Goal: Task Accomplishment & Management: Complete application form

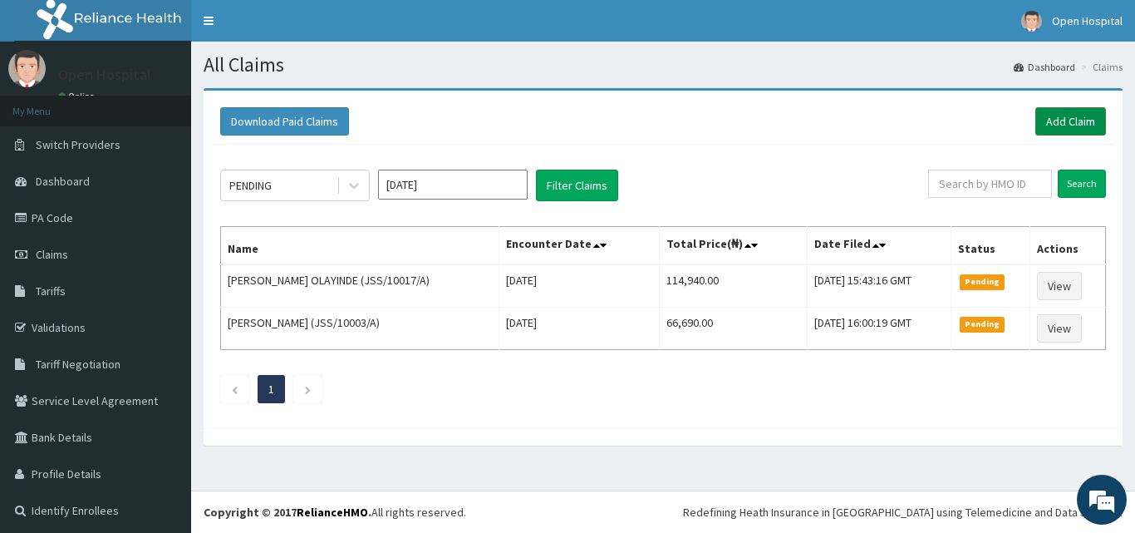
click at [1055, 115] on link "Add Claim" at bounding box center [1070, 121] width 71 height 28
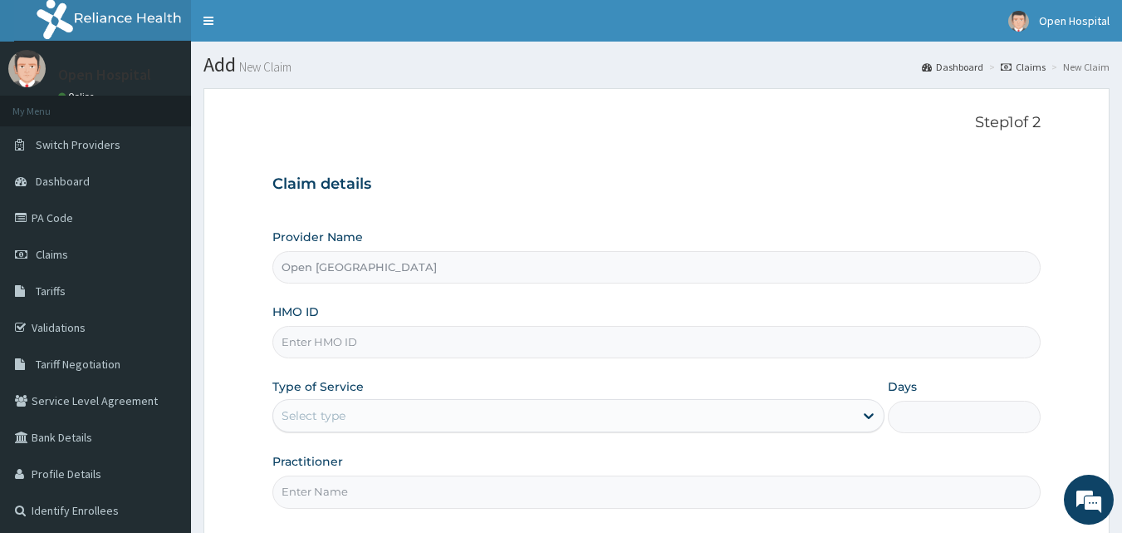
click at [382, 356] on input "HMO ID" at bounding box center [657, 342] width 769 height 32
type input "jss/10141/a"
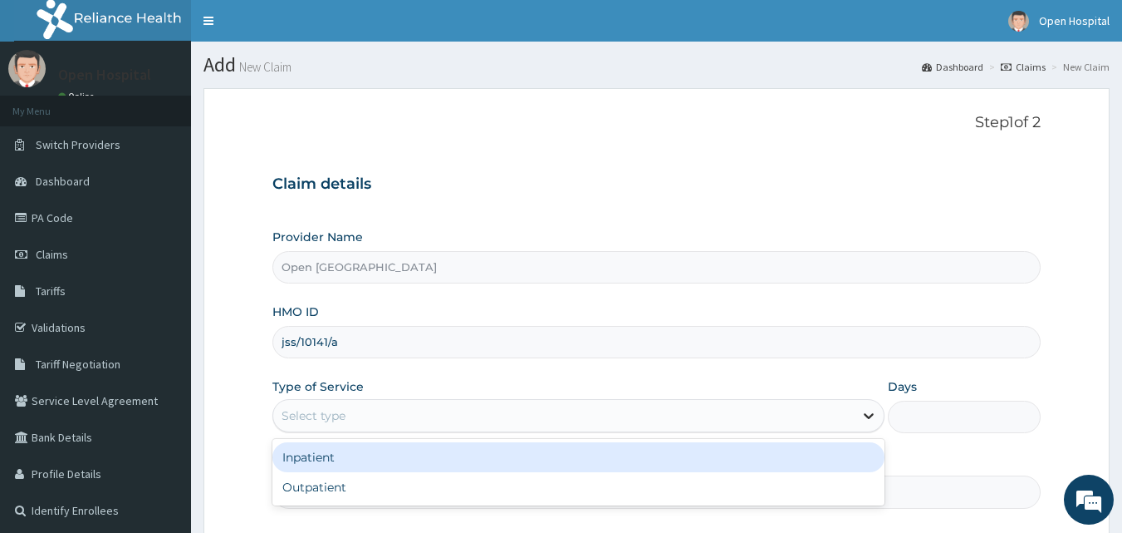
click at [861, 416] on icon at bounding box center [869, 415] width 17 height 17
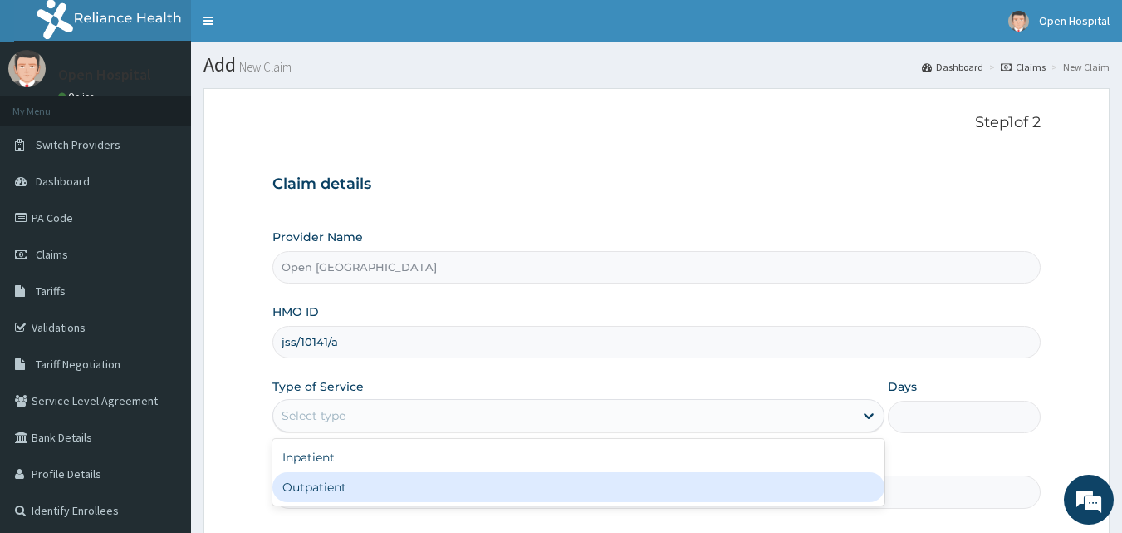
click at [804, 494] on div "Outpatient" at bounding box center [579, 487] width 612 height 30
type input "1"
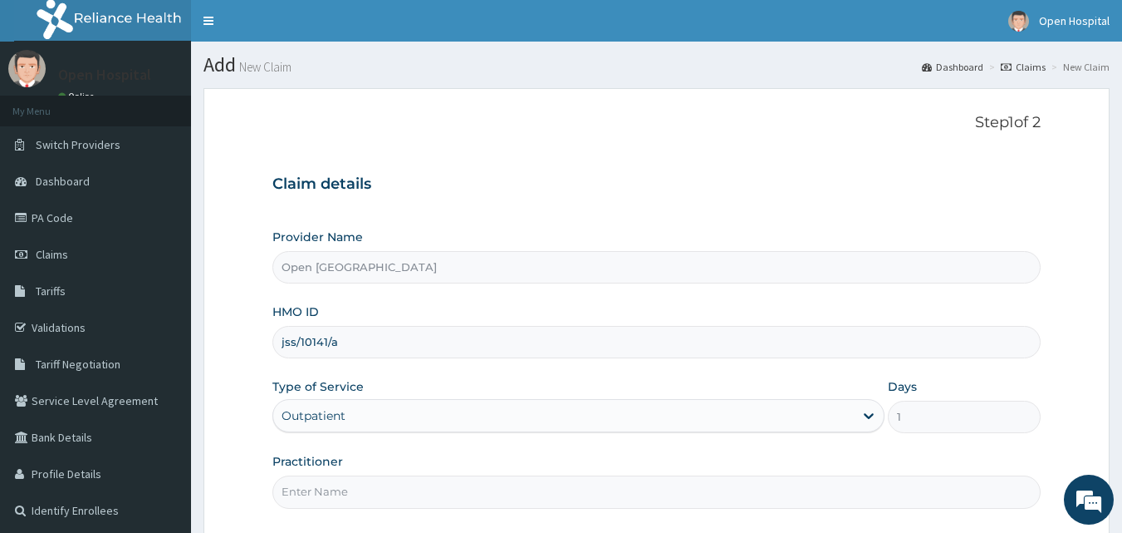
click at [803, 500] on input "Practitioner" at bounding box center [657, 491] width 769 height 32
type input "DR SOLOMON"
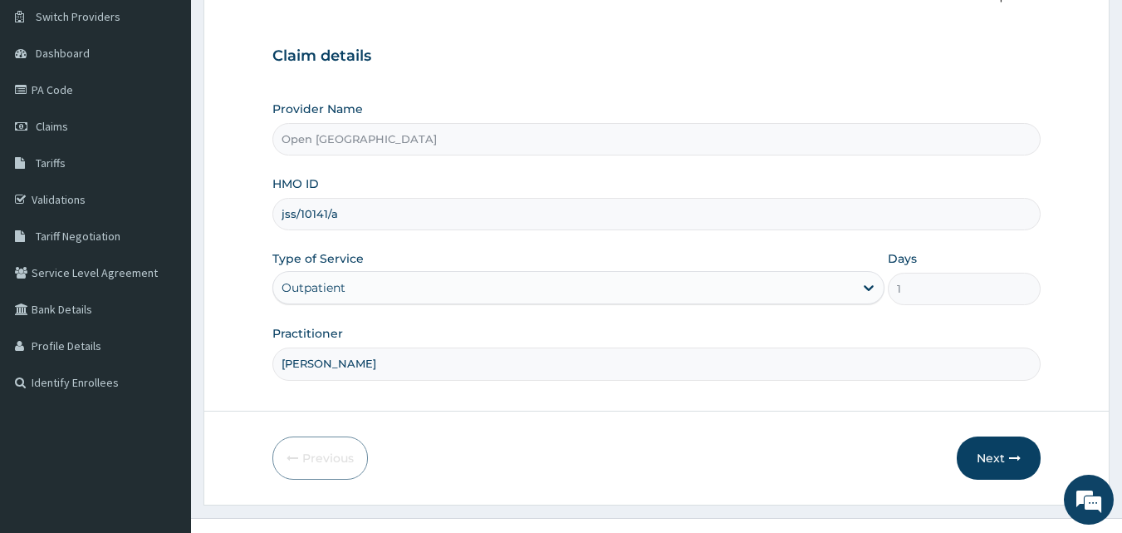
scroll to position [155, 0]
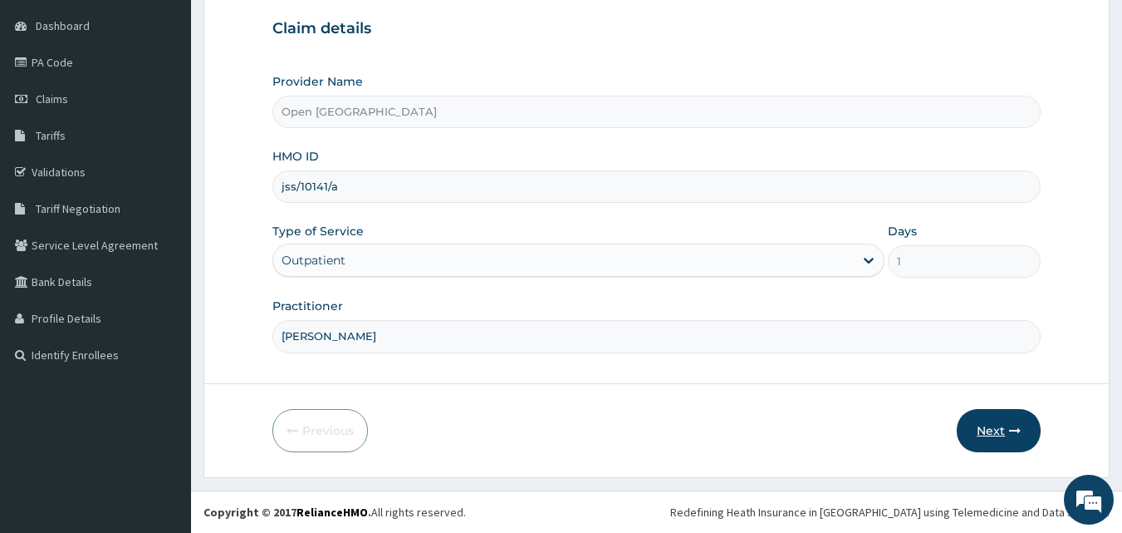
click at [1021, 440] on button "Next" at bounding box center [999, 430] width 84 height 43
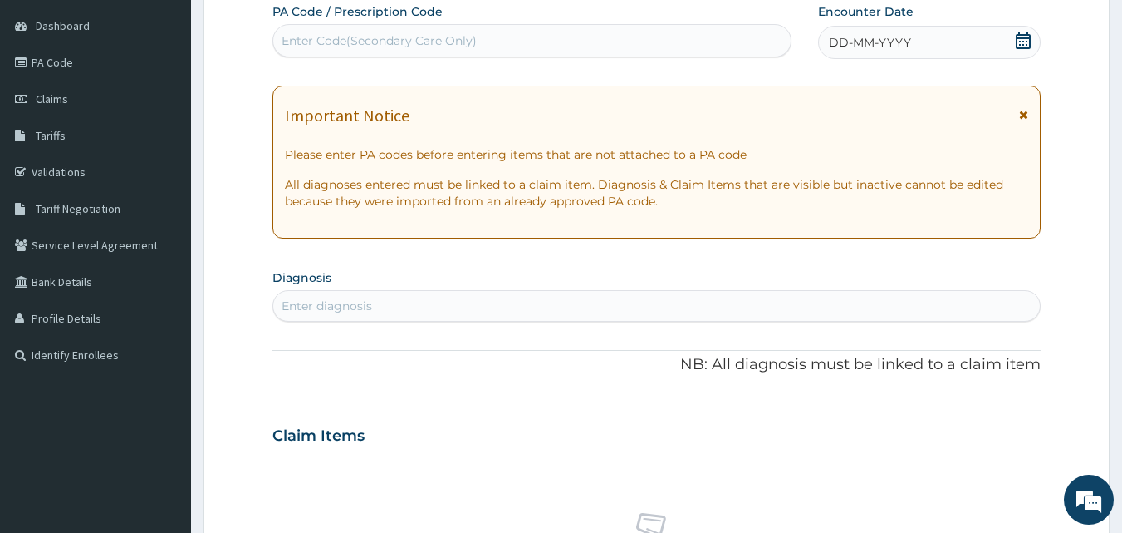
click at [569, 45] on div "Enter Code(Secondary Care Only)" at bounding box center [532, 40] width 518 height 27
type input "PA/8D5A62"
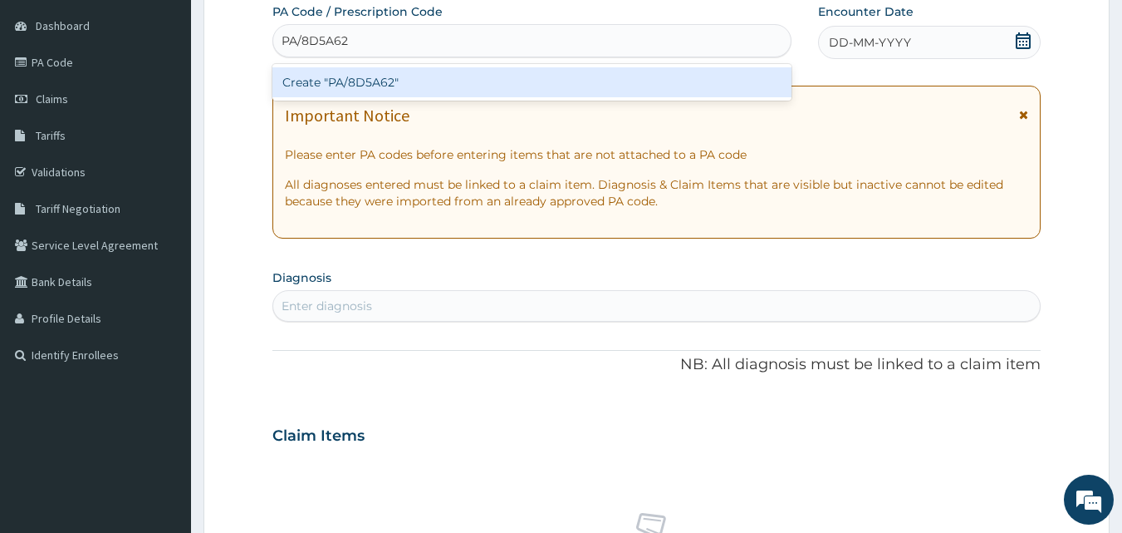
click at [561, 69] on div "Create "PA/8D5A62"" at bounding box center [533, 82] width 520 height 30
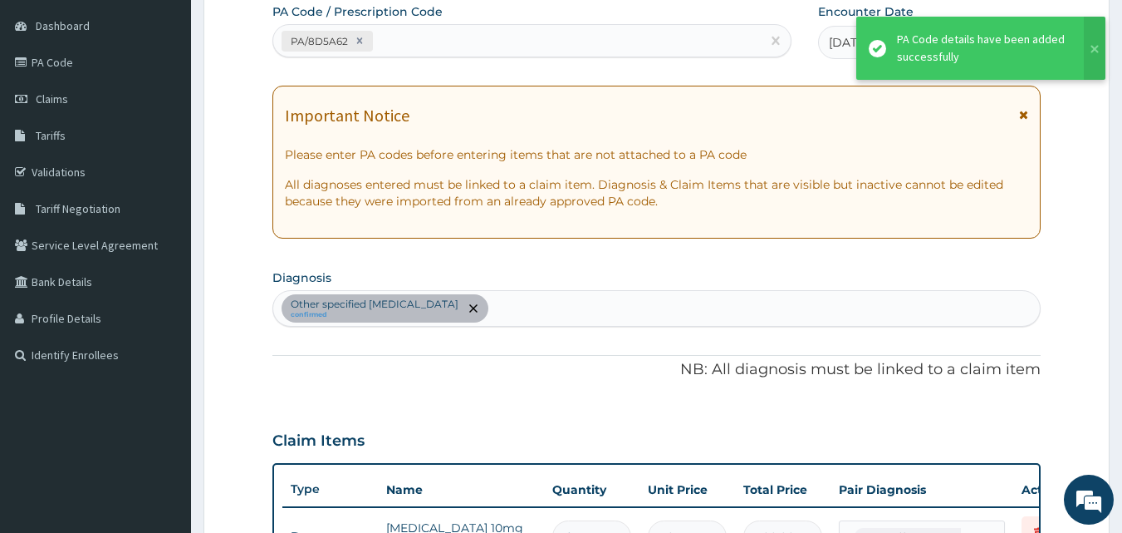
scroll to position [540, 0]
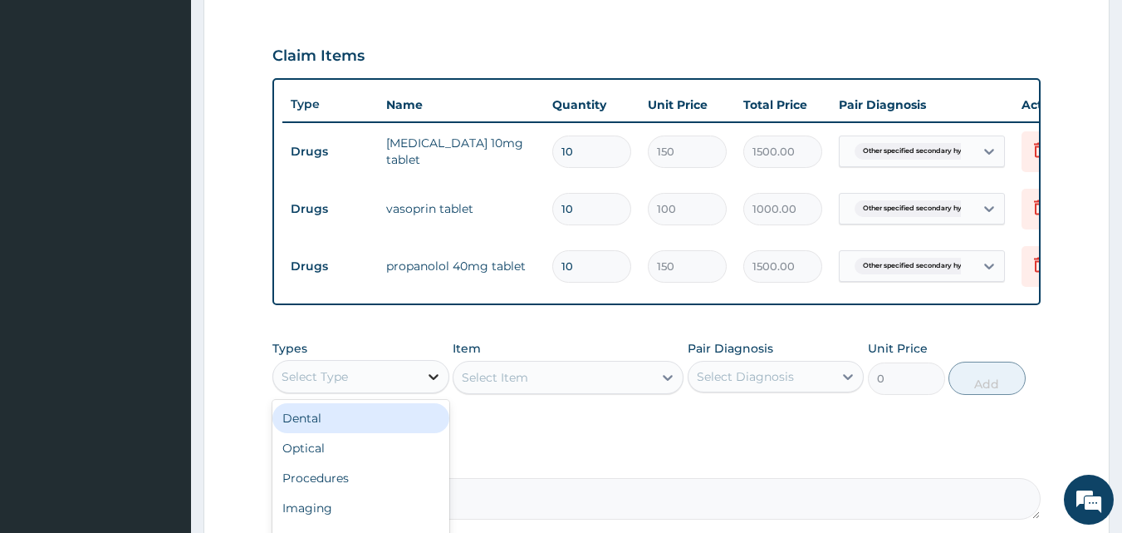
click at [434, 384] on icon at bounding box center [433, 376] width 17 height 17
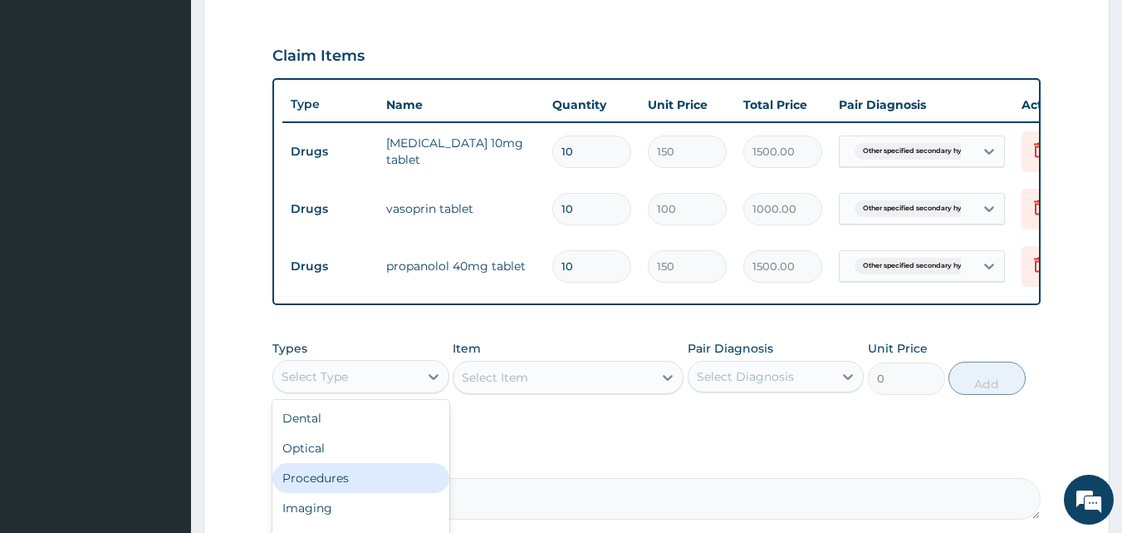
click at [414, 479] on div "Procedures" at bounding box center [361, 478] width 177 height 30
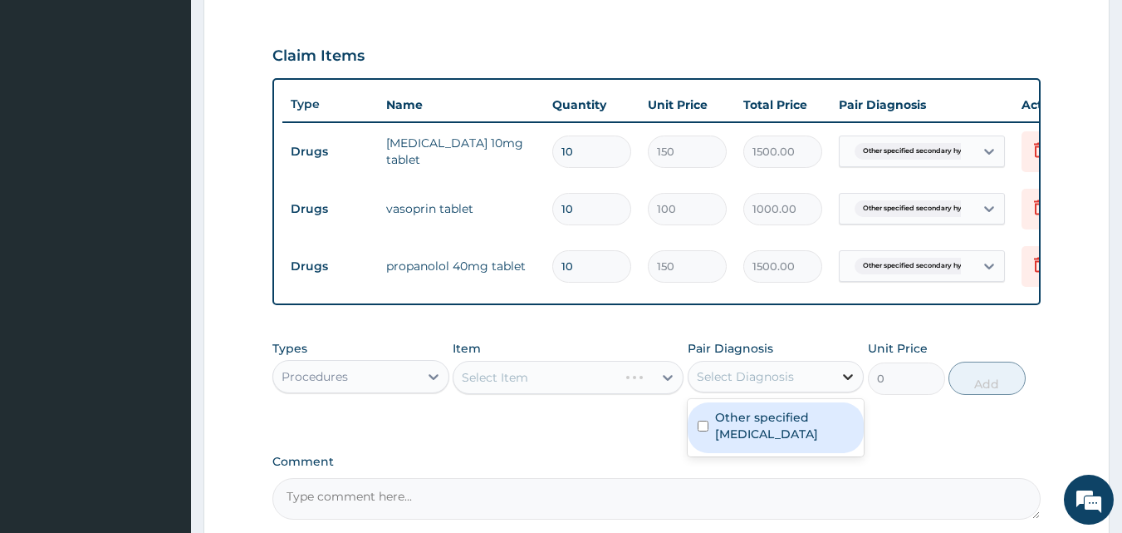
click at [847, 385] on icon at bounding box center [848, 376] width 17 height 17
click at [834, 441] on label "Other specified secondary hypertension" at bounding box center [785, 425] width 140 height 33
checkbox input "true"
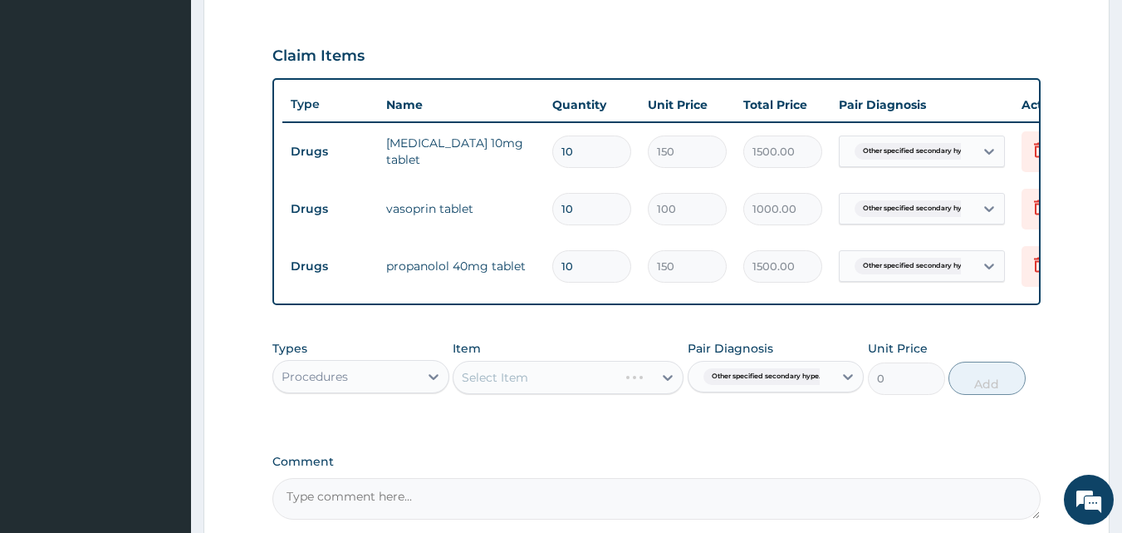
click at [658, 394] on div "Select Item" at bounding box center [568, 377] width 231 height 33
click at [667, 394] on div "Select Item" at bounding box center [568, 377] width 231 height 33
click at [552, 387] on div "Select Item" at bounding box center [568, 377] width 231 height 33
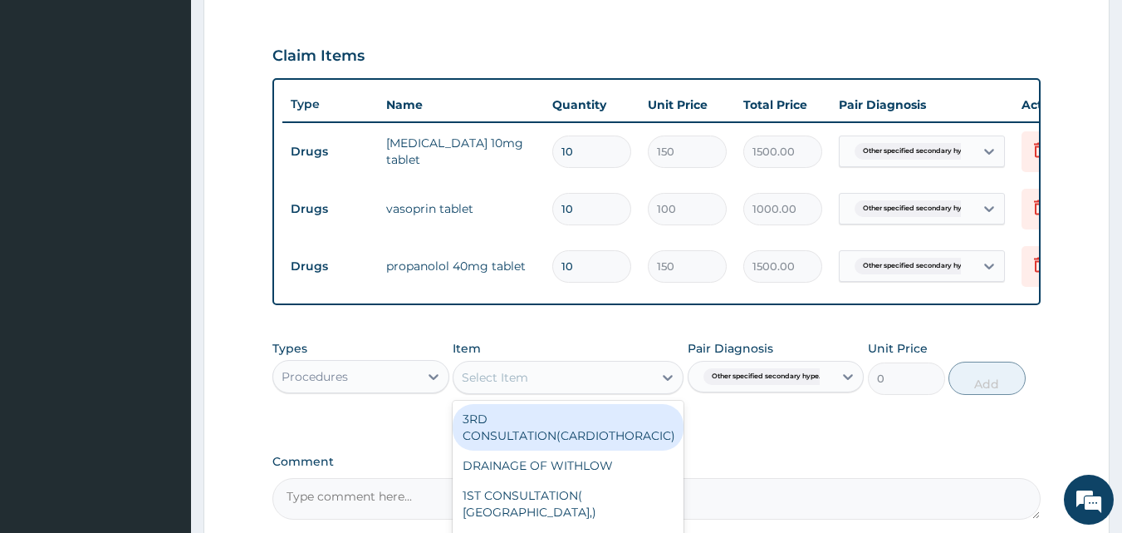
click at [597, 390] on div "Select Item" at bounding box center [553, 377] width 199 height 27
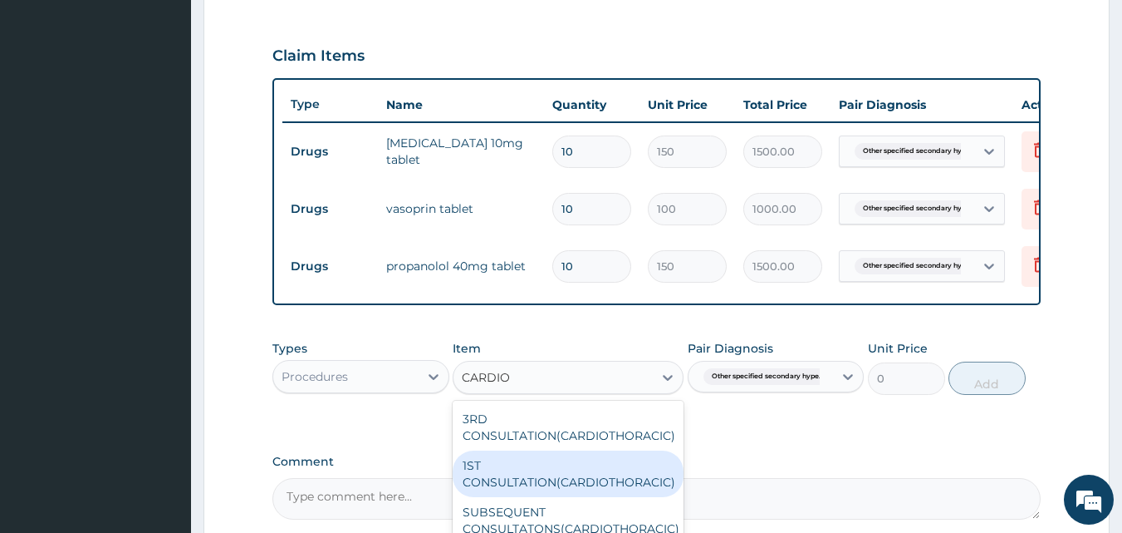
type input "CARDIO"
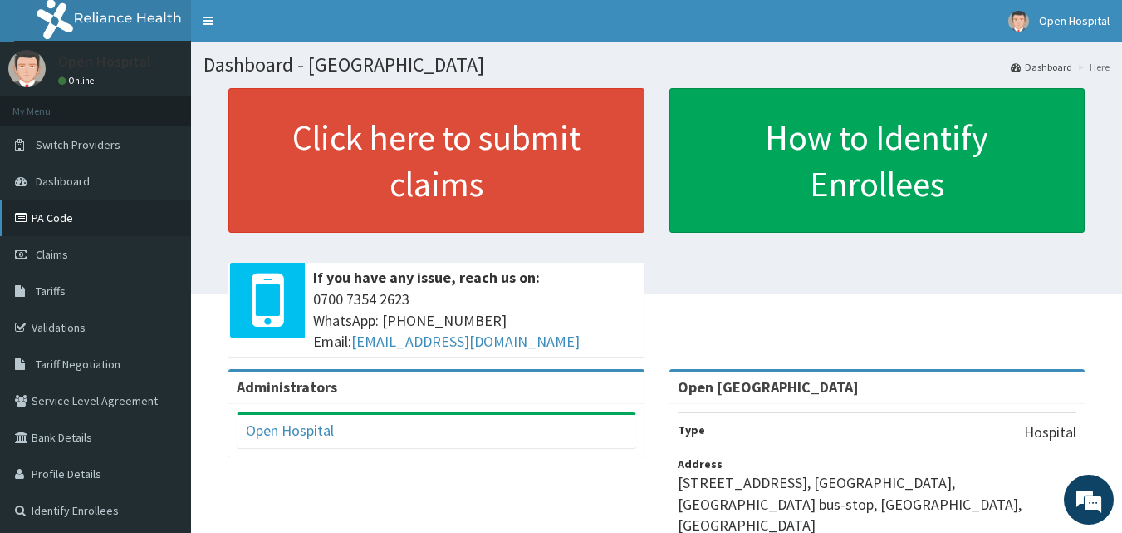
click at [104, 223] on link "PA Code" at bounding box center [95, 217] width 191 height 37
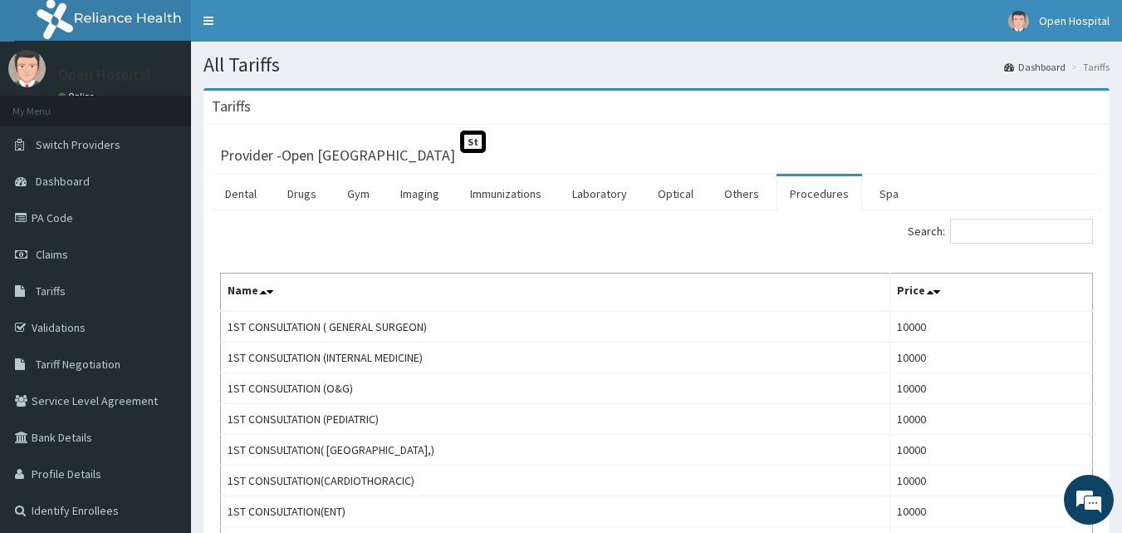
click at [964, 229] on label "Search:" at bounding box center [1000, 231] width 185 height 25
click at [964, 229] on input "Search:" at bounding box center [1021, 231] width 143 height 25
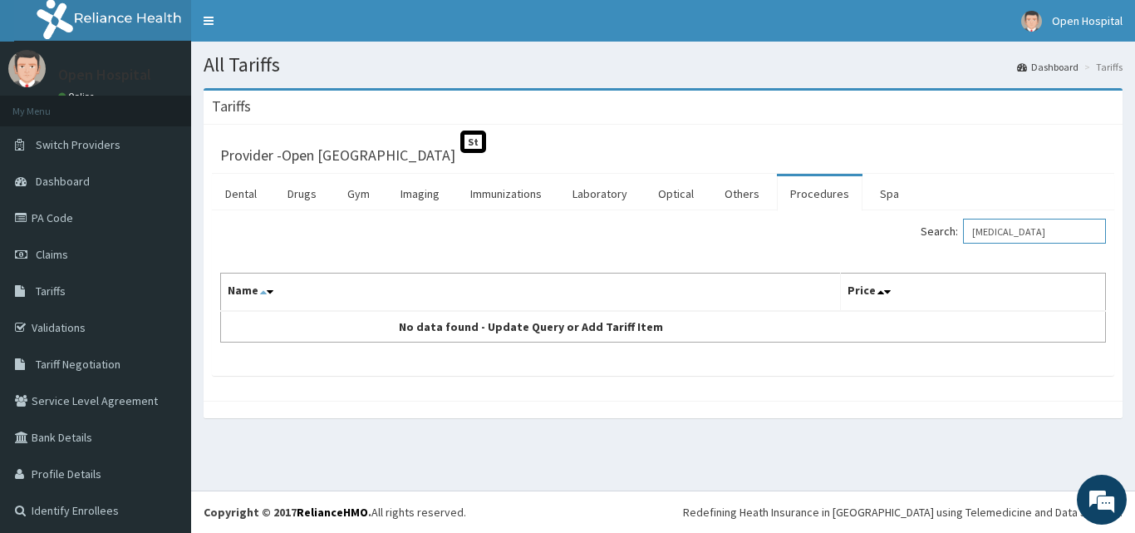
type input "CARDIOLOGIST"
click at [260, 292] on icon at bounding box center [263, 292] width 7 height 12
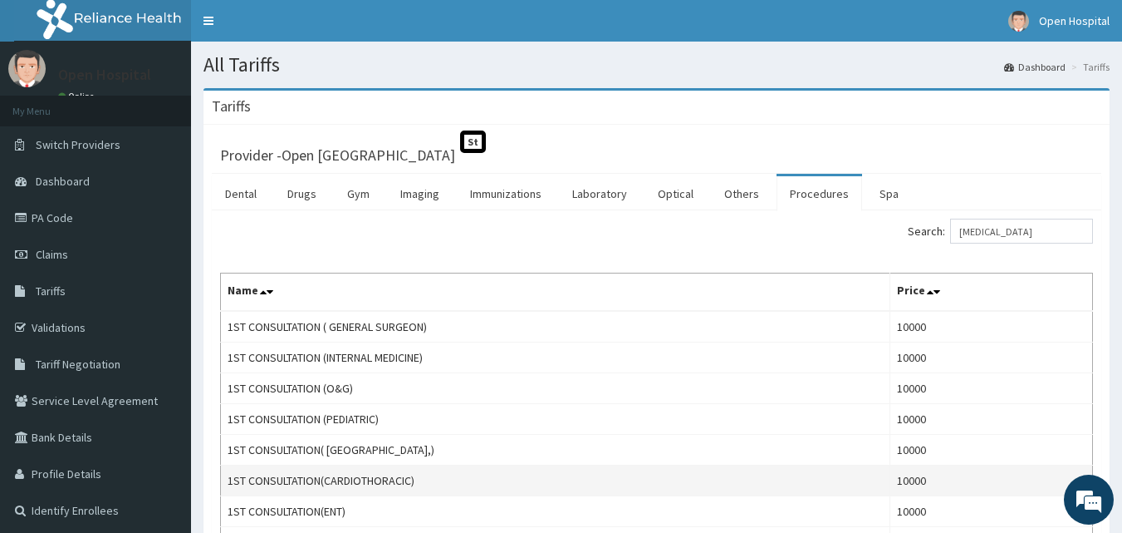
click at [698, 468] on td "1ST CONSULTATION(CARDIOTHORACIC)" at bounding box center [556, 480] width 670 height 31
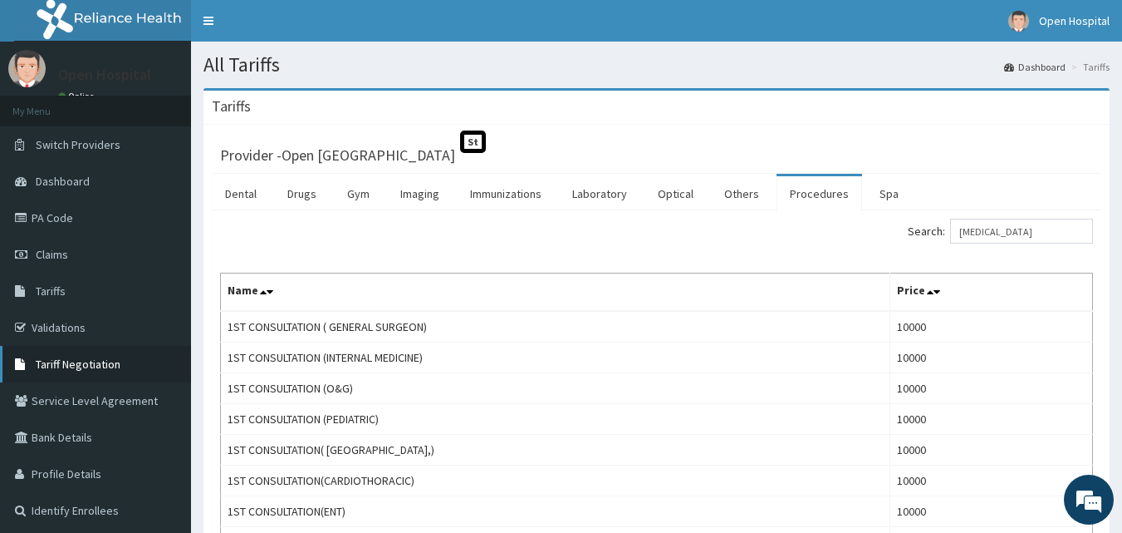
drag, startPoint x: 656, startPoint y: 458, endPoint x: 124, endPoint y: 356, distance: 541.5
click at [124, 356] on link "Tariff Negotiation" at bounding box center [95, 364] width 191 height 37
